Goal: Check status: Check status

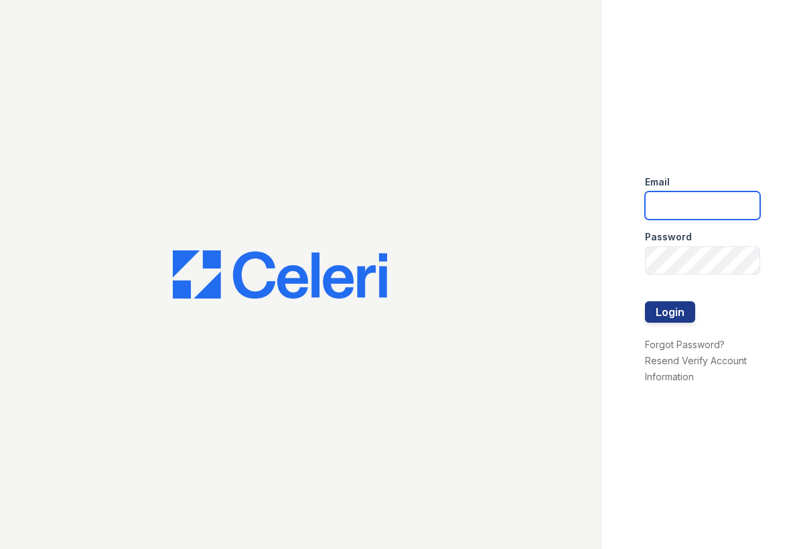
drag, startPoint x: 697, startPoint y: 214, endPoint x: 685, endPoint y: 216, distance: 12.2
type input "greentree.pm@cafmanagement.com"
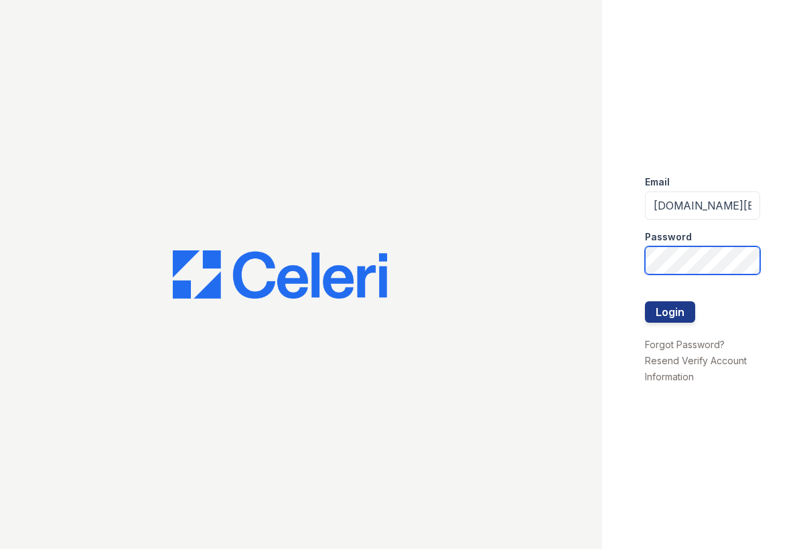
click at [654, 312] on button "Login" at bounding box center [670, 311] width 50 height 21
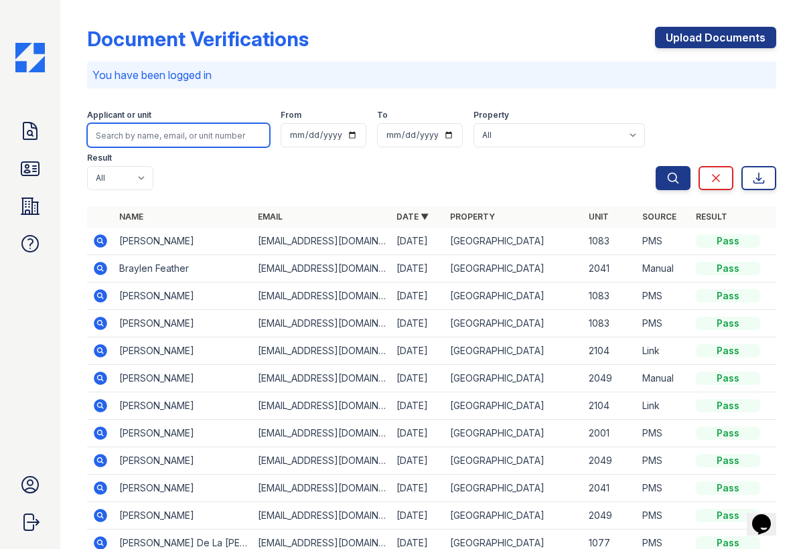
click at [195, 130] on input "search" at bounding box center [178, 135] width 183 height 24
type input "vayle"
click at [663, 178] on button "Search" at bounding box center [672, 178] width 35 height 24
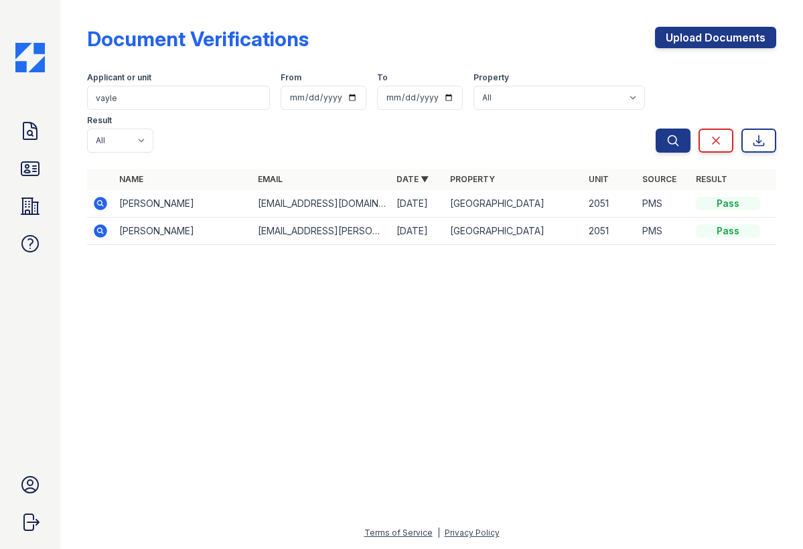
click at [100, 201] on icon at bounding box center [100, 203] width 16 height 16
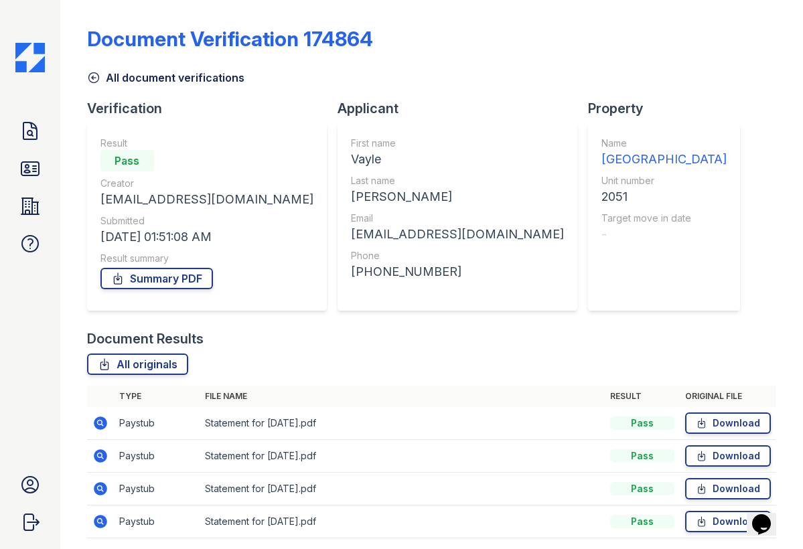
scroll to position [48, 0]
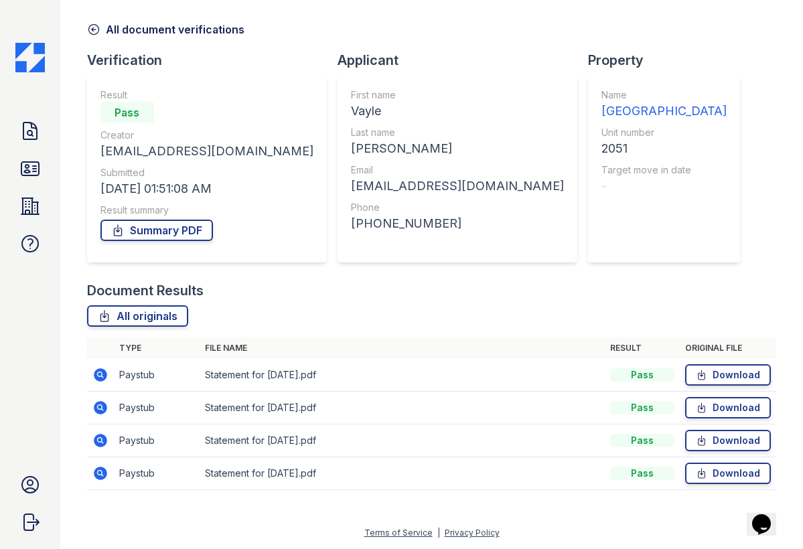
click at [90, 27] on icon at bounding box center [93, 29] width 13 height 13
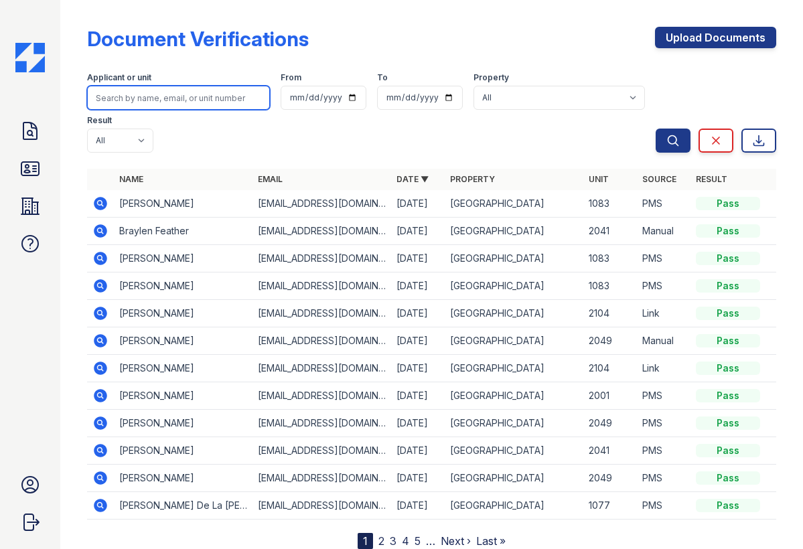
click at [131, 90] on input "search" at bounding box center [178, 98] width 183 height 24
type input "hunter"
click at [663, 141] on button "Search" at bounding box center [672, 141] width 35 height 24
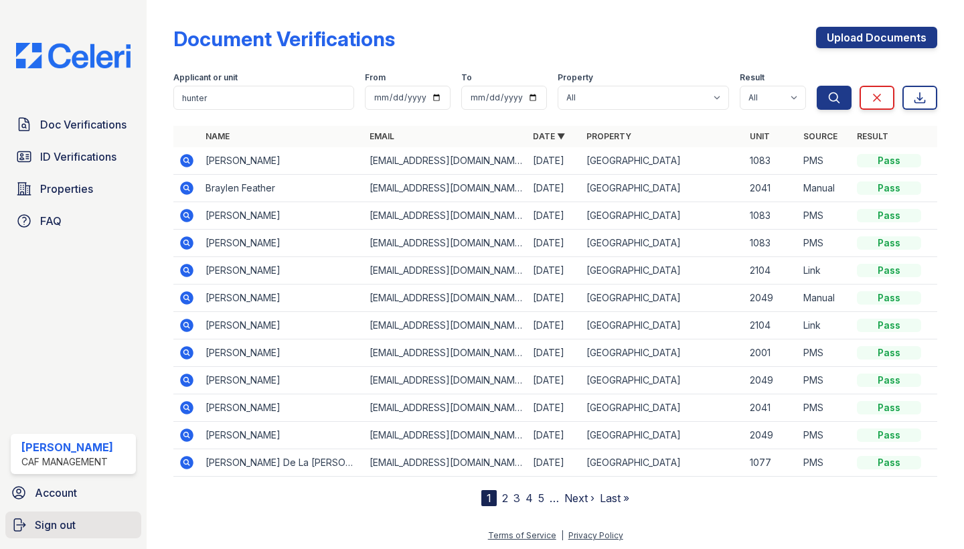
click at [69, 525] on span "Sign out" at bounding box center [55, 525] width 41 height 16
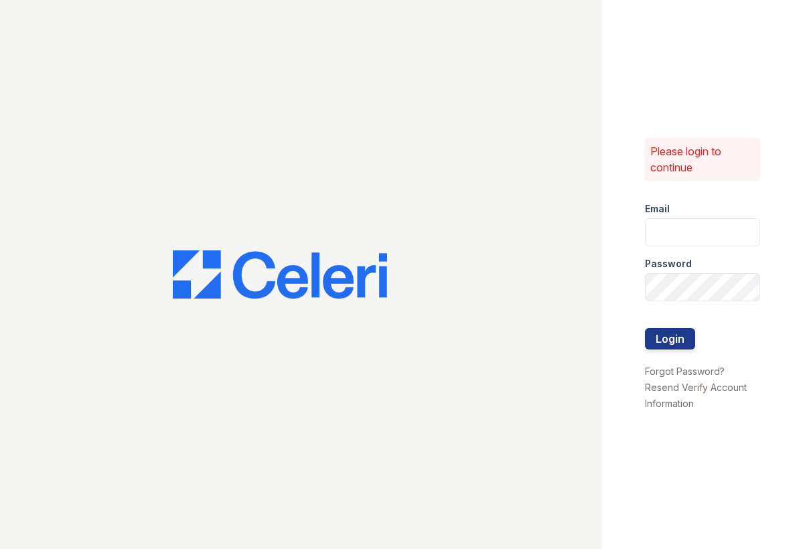
click at [491, 345] on div at bounding box center [301, 274] width 602 height 549
